Goal: Task Accomplishment & Management: Use online tool/utility

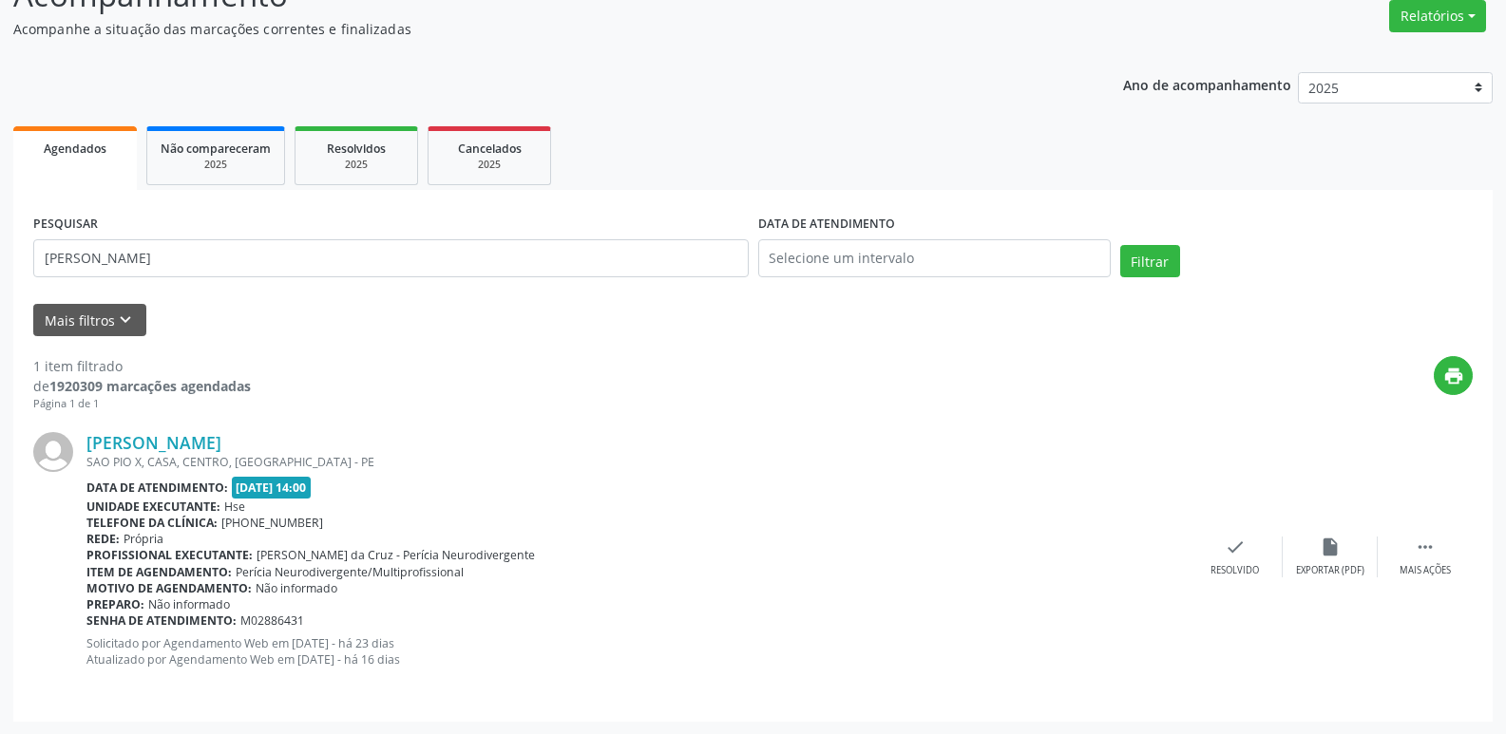
scroll to position [158, 0]
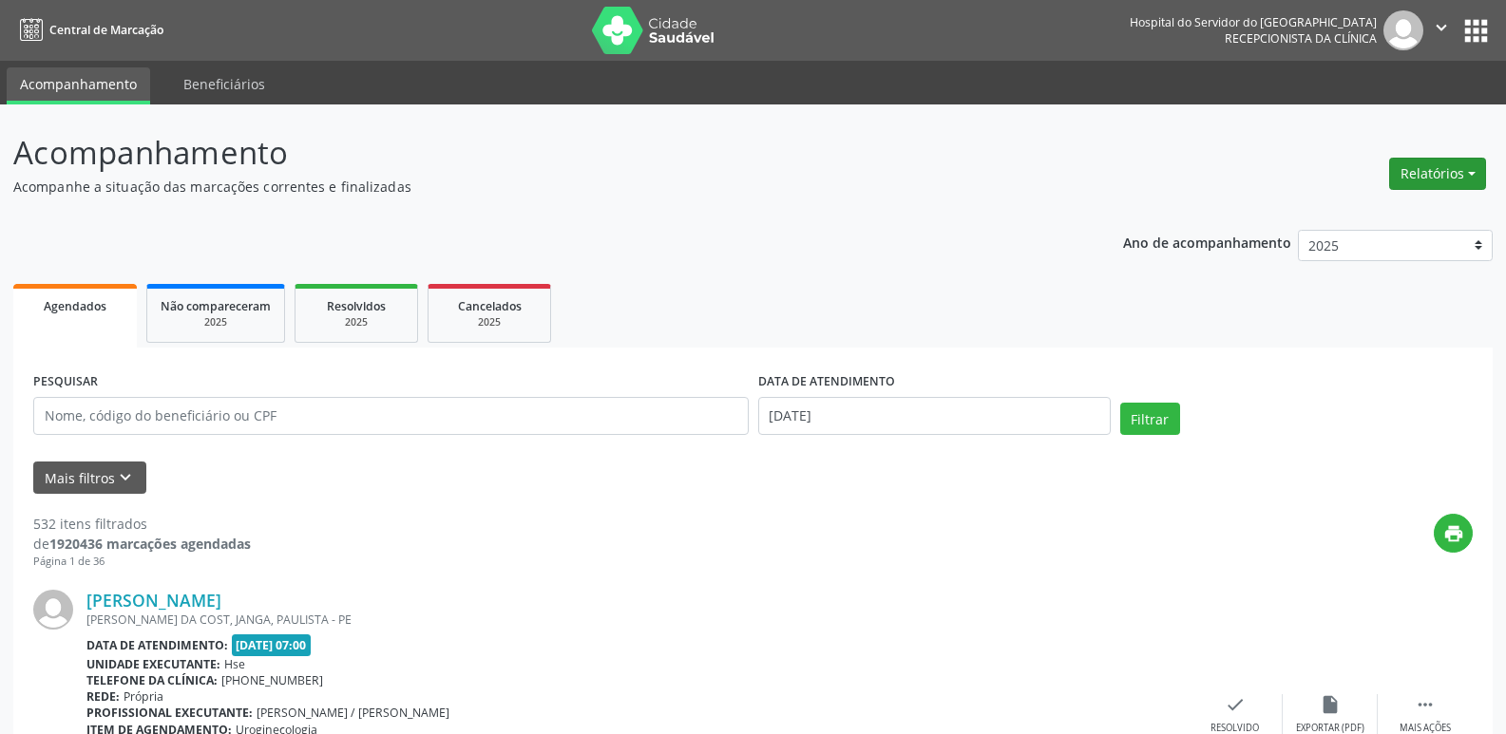
click at [1442, 171] on button "Relatórios" at bounding box center [1437, 174] width 97 height 32
click at [1353, 216] on link "Agendamentos" at bounding box center [1385, 214] width 204 height 27
select select "8"
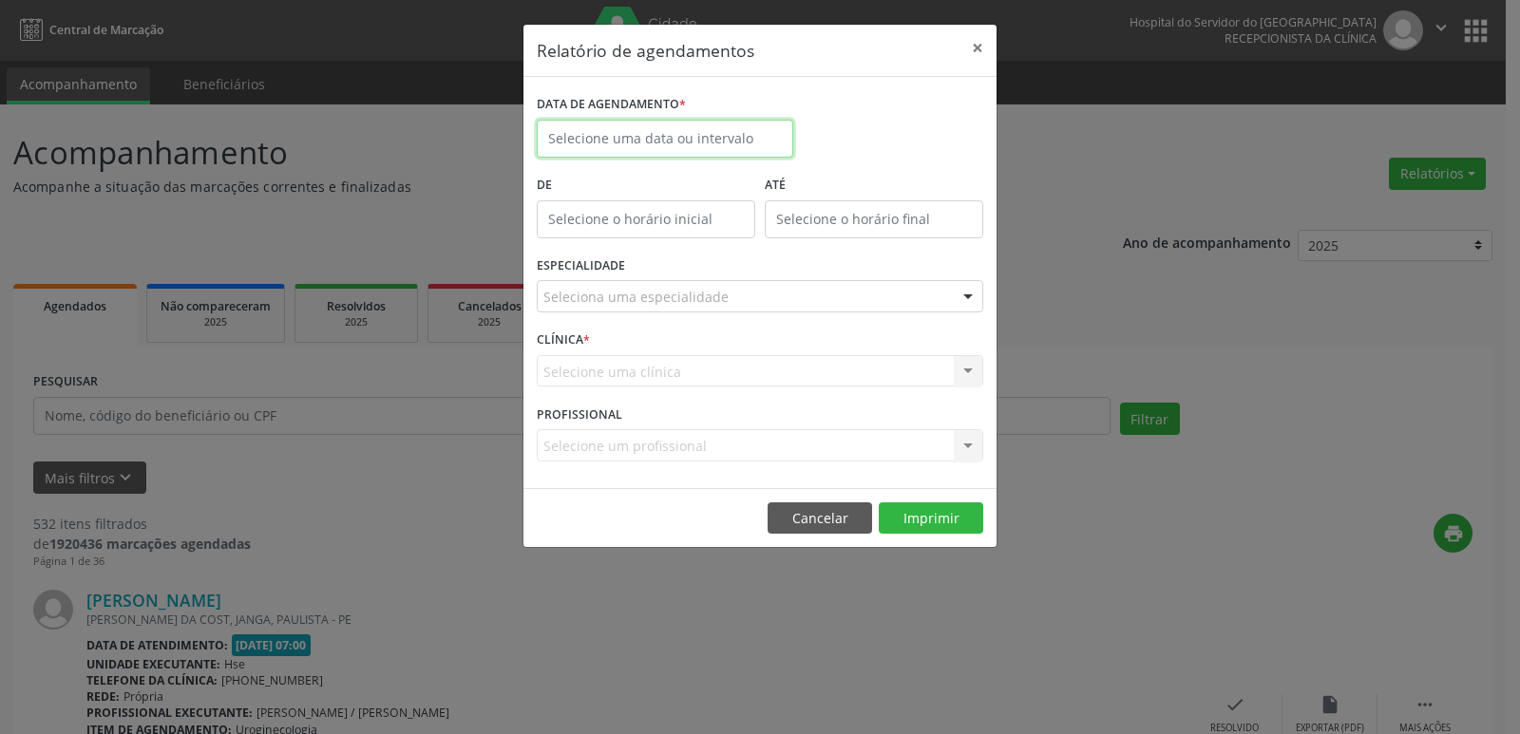
click at [601, 139] on input "text" at bounding box center [665, 139] width 257 height 38
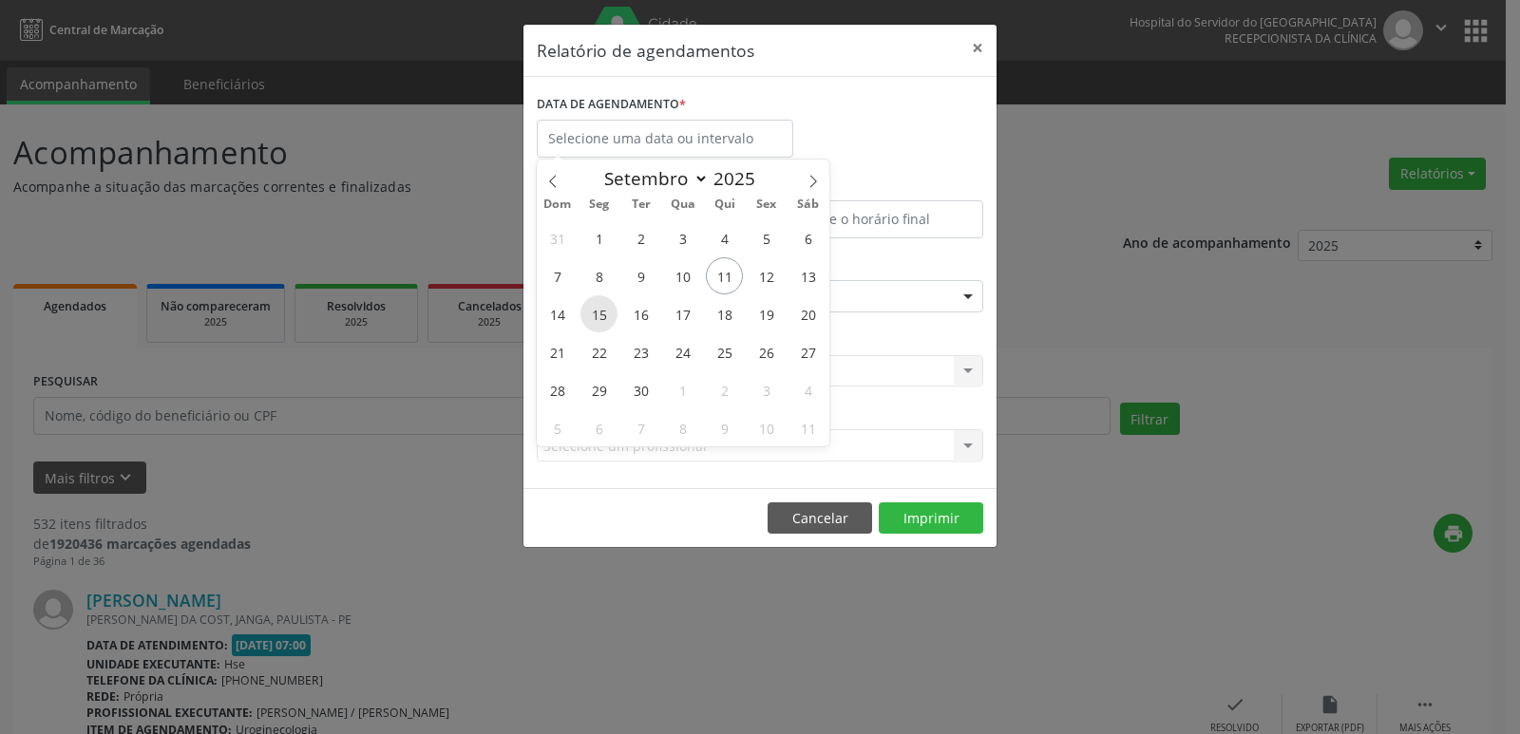
click at [608, 323] on span "15" at bounding box center [599, 314] width 37 height 37
type input "[DATE]"
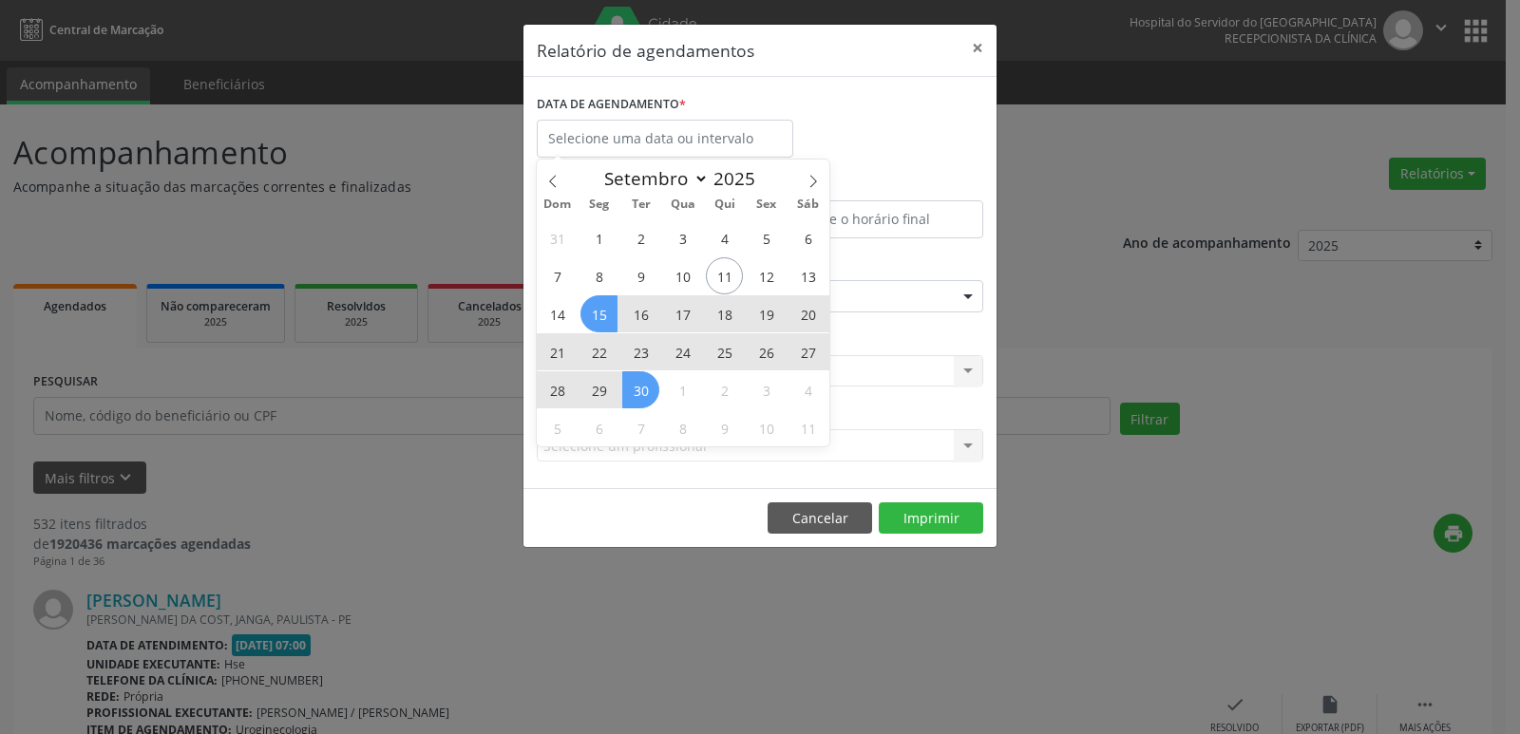
click at [677, 599] on div "Relatório de agendamentos × DATA DE AGENDAMENTO * De ATÉ ESPECIALIDADE Selecion…" at bounding box center [760, 367] width 1520 height 734
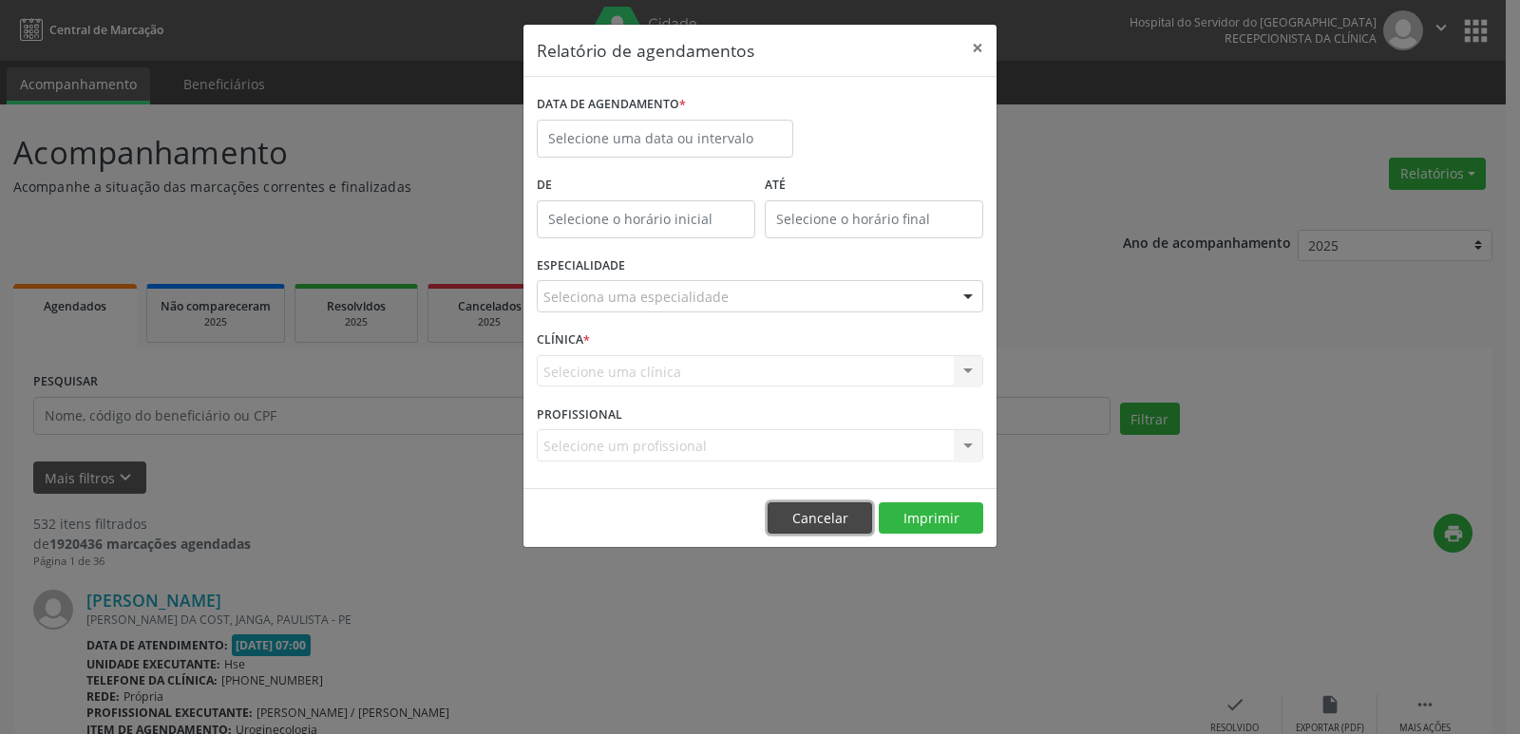
click at [814, 512] on button "Cancelar" at bounding box center [820, 519] width 105 height 32
